Goal: Information Seeking & Learning: Find specific page/section

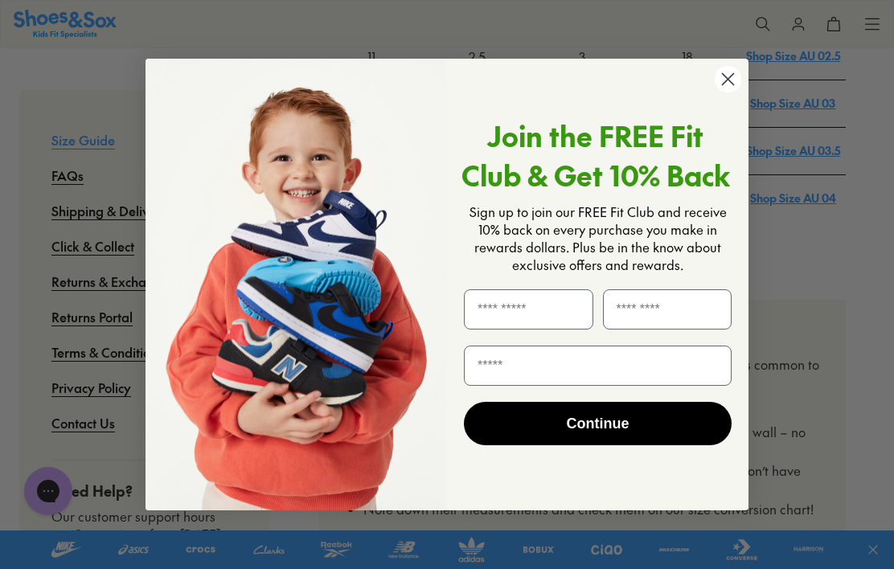
scroll to position [924, 0]
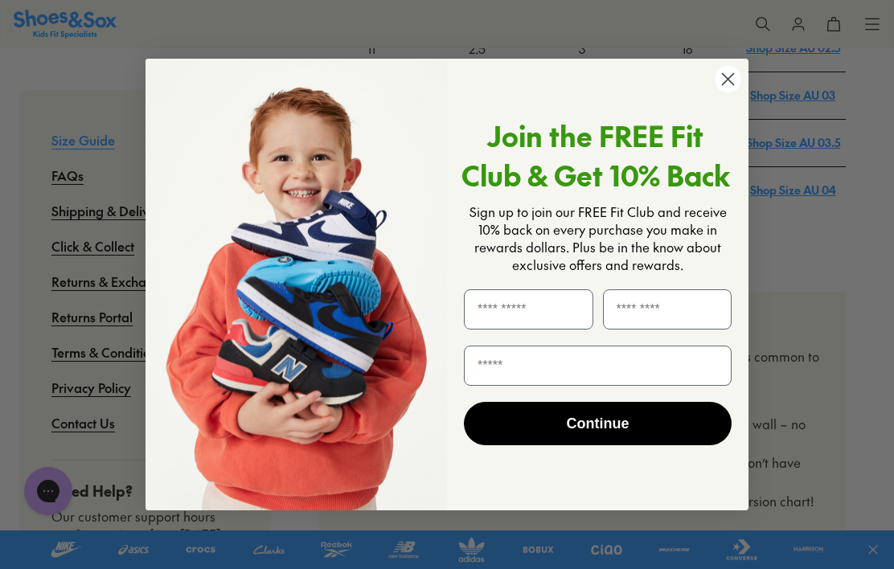
click at [741, 93] on icon "Close dialog" at bounding box center [728, 79] width 28 height 28
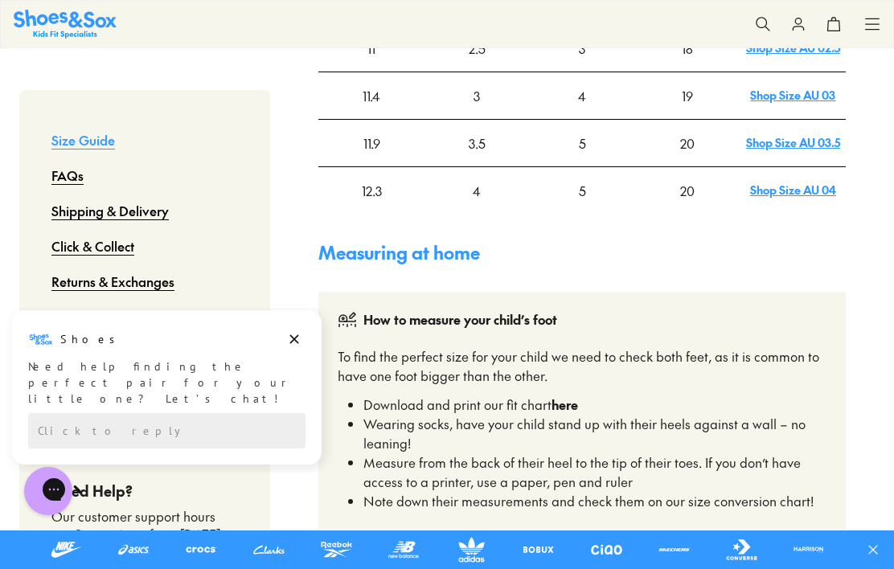
click at [293, 349] on button "Dismiss campaign" at bounding box center [294, 339] width 23 height 23
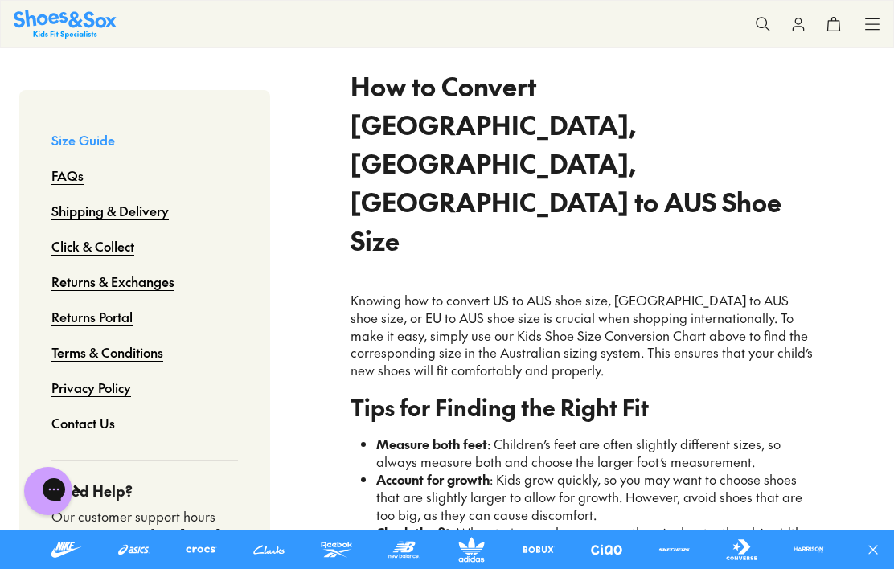
scroll to position [1440, 0]
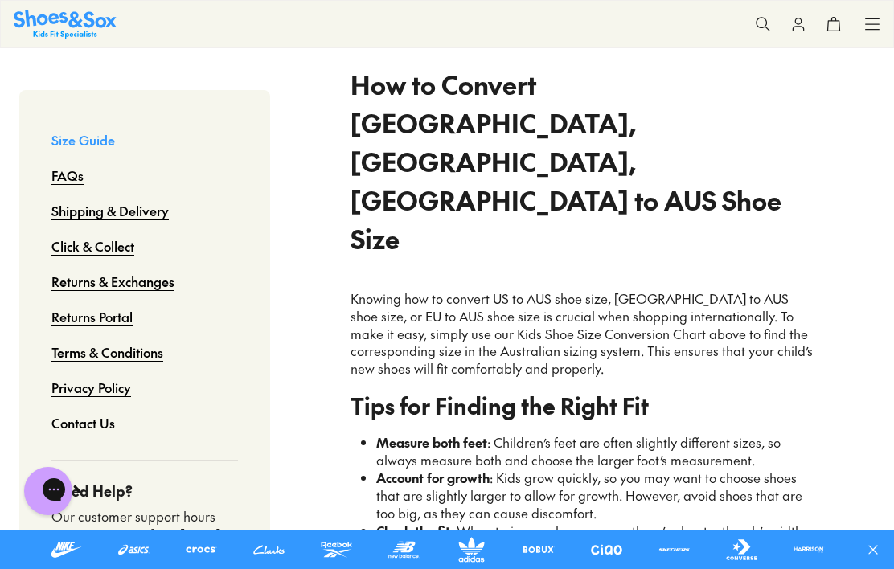
click at [324, 367] on div "How to Convert US, UK, EU to AUS Shoe Size Knowing how to convert US to AUS sho…" at bounding box center [581, 320] width 527 height 562
click at [104, 242] on link "Click & Collect" at bounding box center [92, 245] width 83 height 35
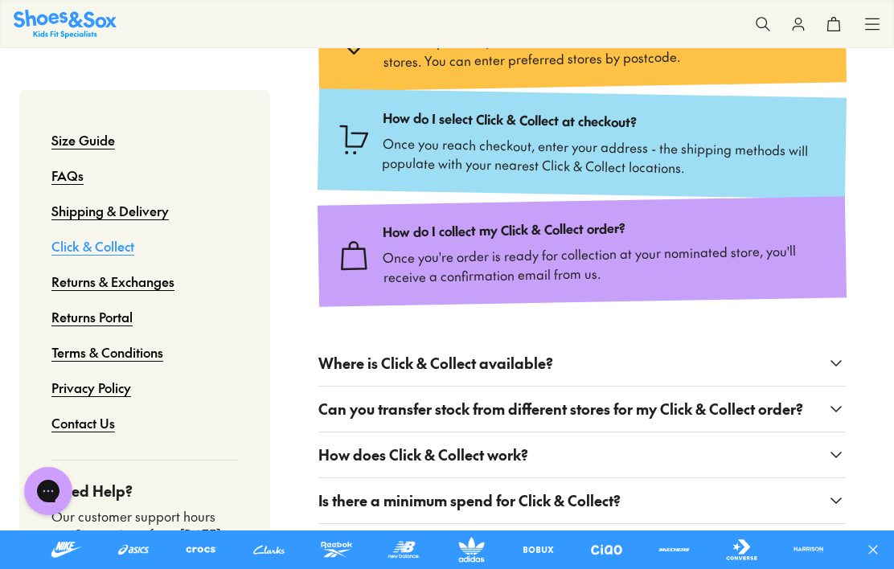
scroll to position [375, 0]
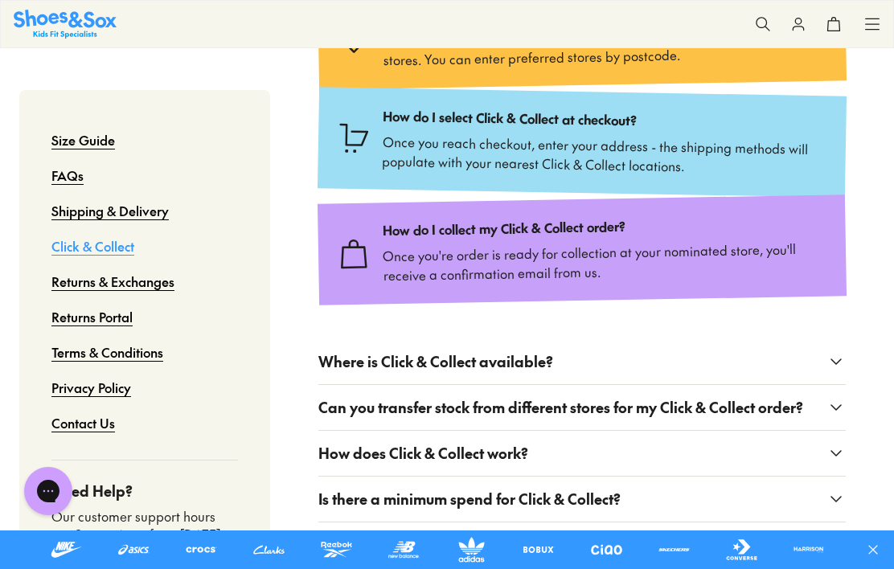
click at [829, 369] on button "Where is Click & Collect available?" at bounding box center [581, 361] width 527 height 45
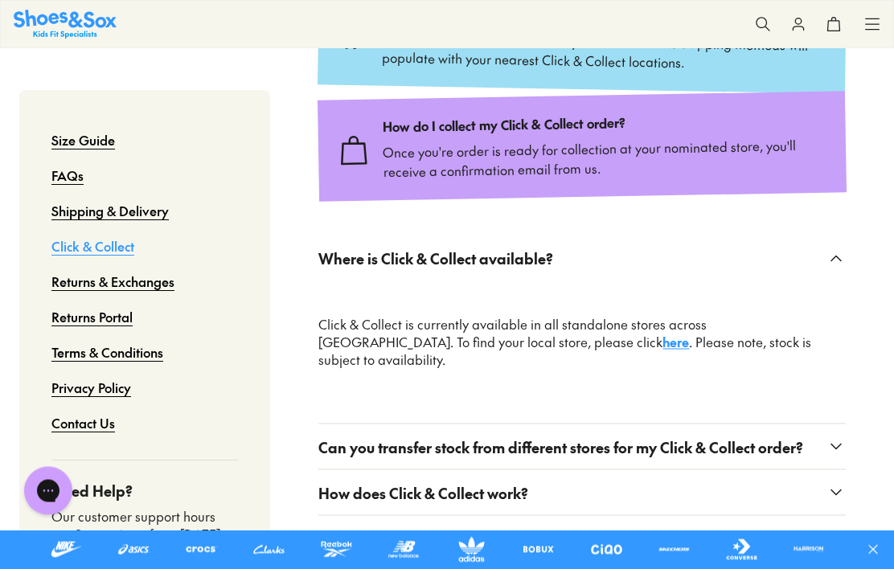
scroll to position [478, 0]
click at [460, 395] on x-modal "Where is Click & Collect available? Click & Collect is currently available in a…" at bounding box center [581, 329] width 527 height 188
click at [662, 332] on link "here" at bounding box center [675, 341] width 27 height 18
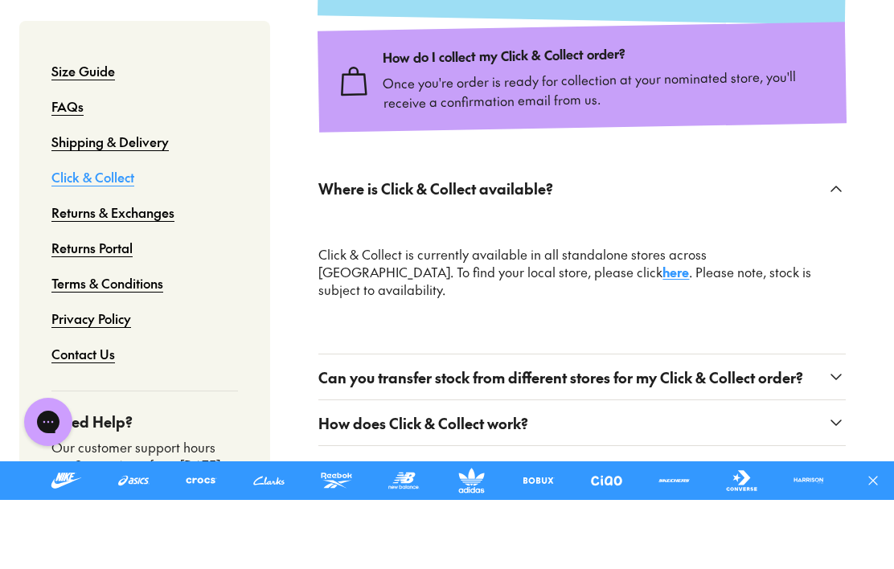
scroll to position [548, 0]
